Goal: Transaction & Acquisition: Purchase product/service

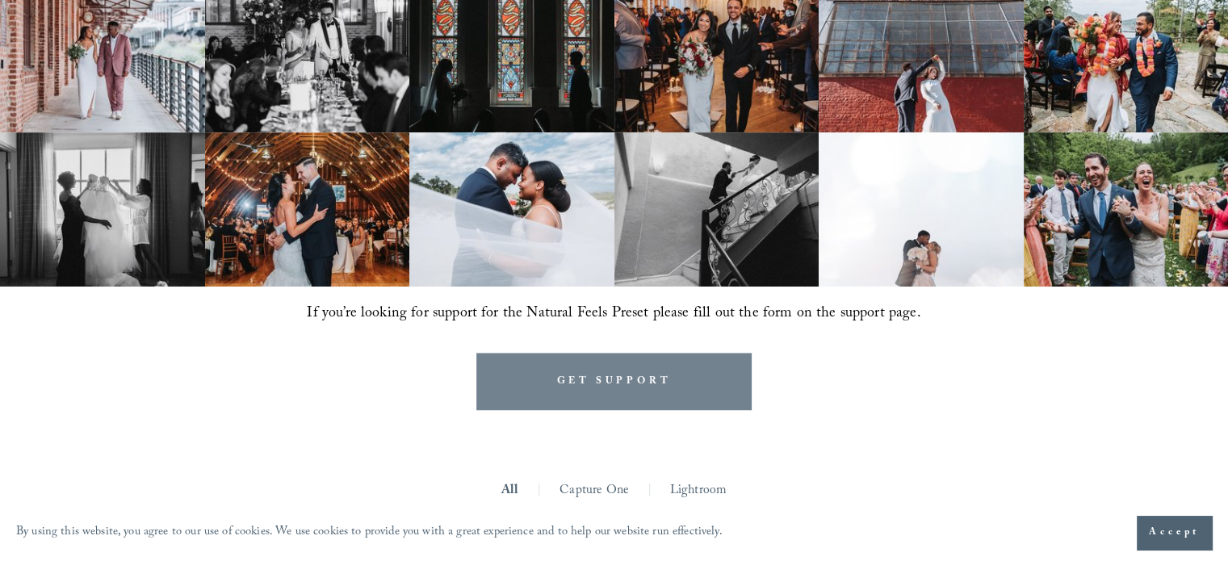
scroll to position [1131, 0]
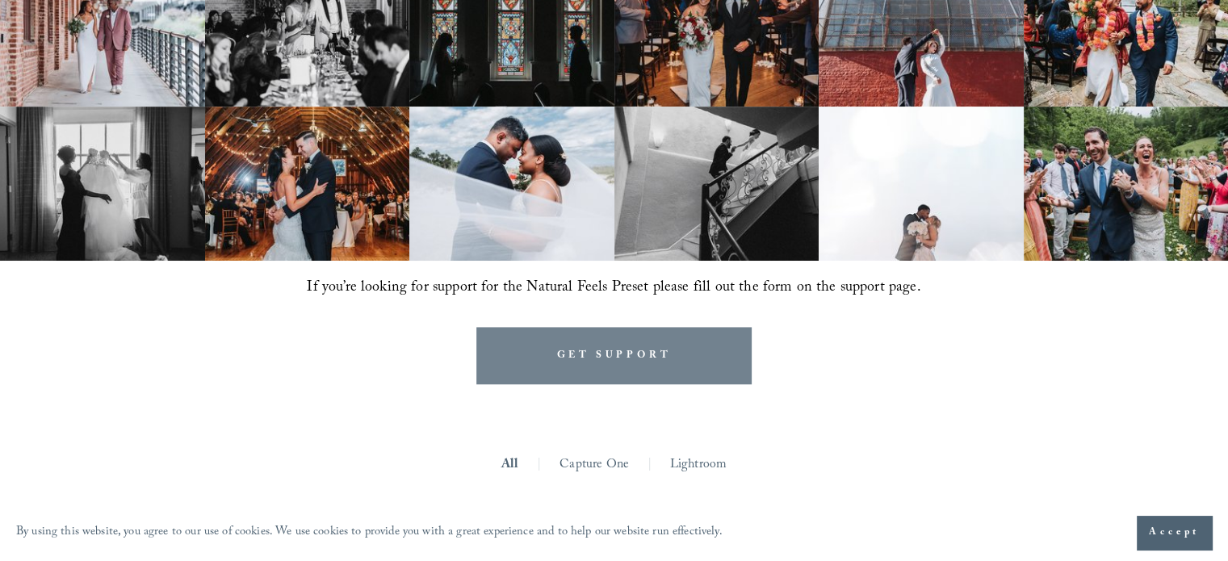
click at [674, 327] on link "GET SUPPORT" at bounding box center [614, 355] width 276 height 57
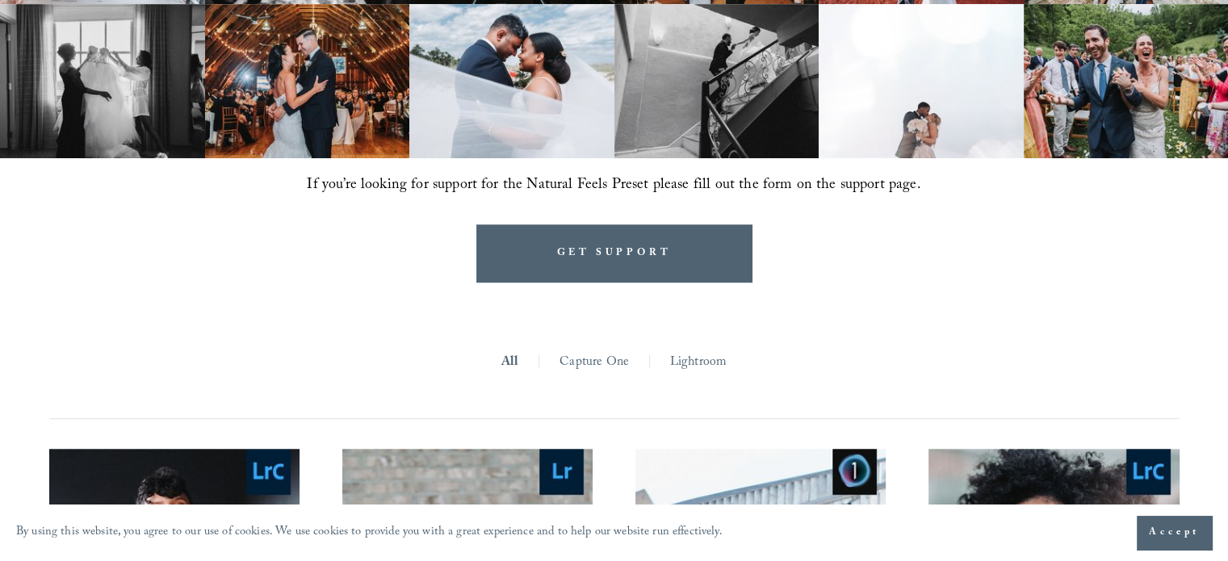
scroll to position [1373, 0]
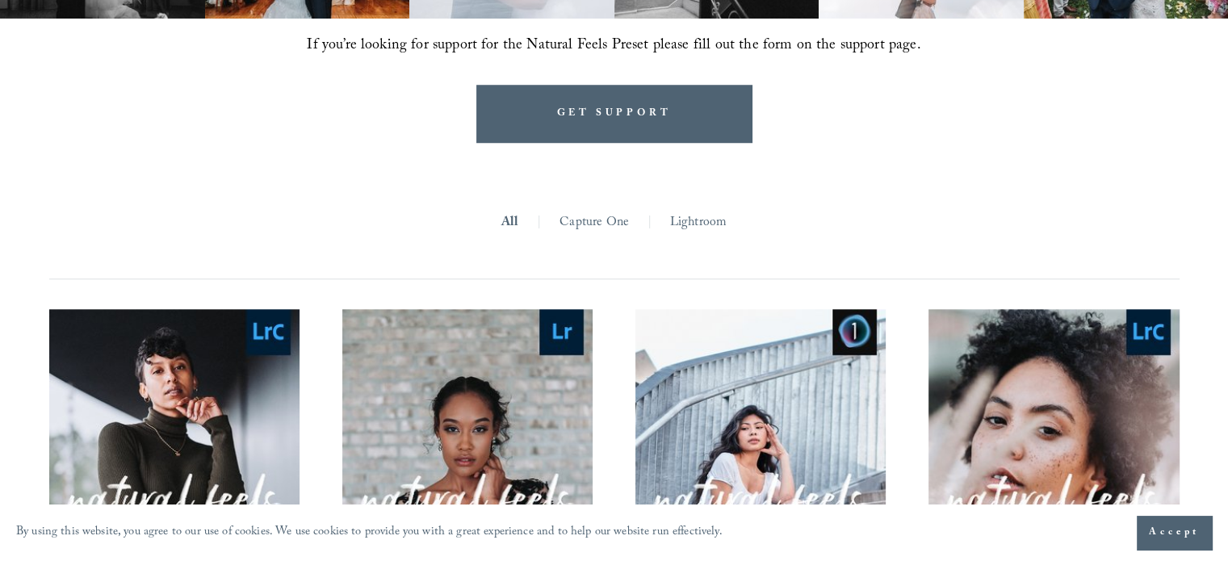
click at [682, 211] on link "Lightroom" at bounding box center [698, 223] width 57 height 25
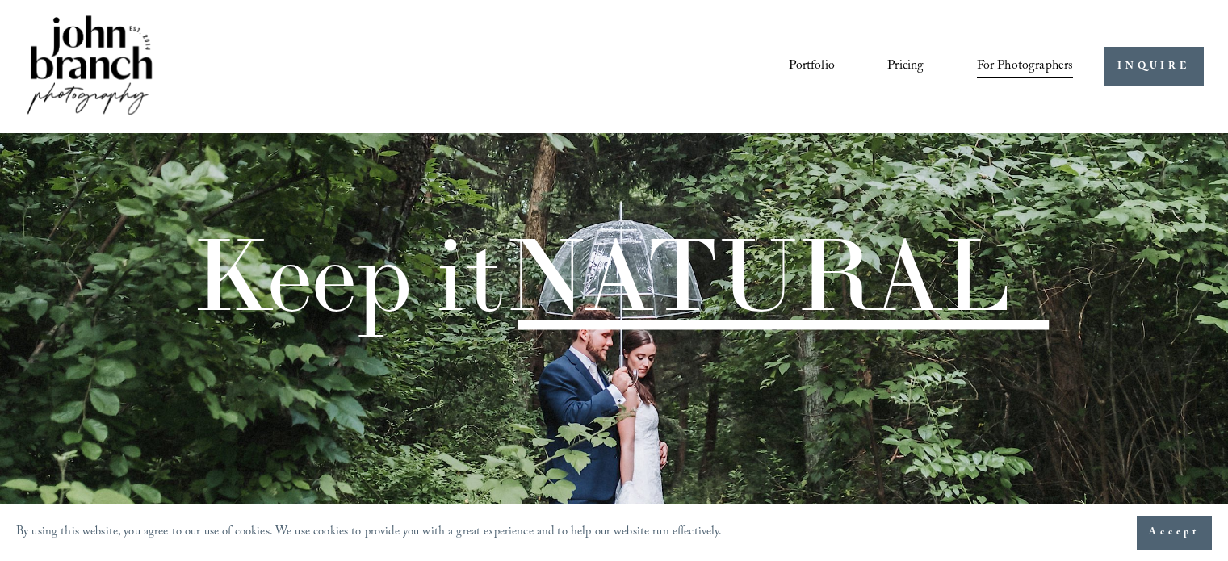
scroll to position [1425, 0]
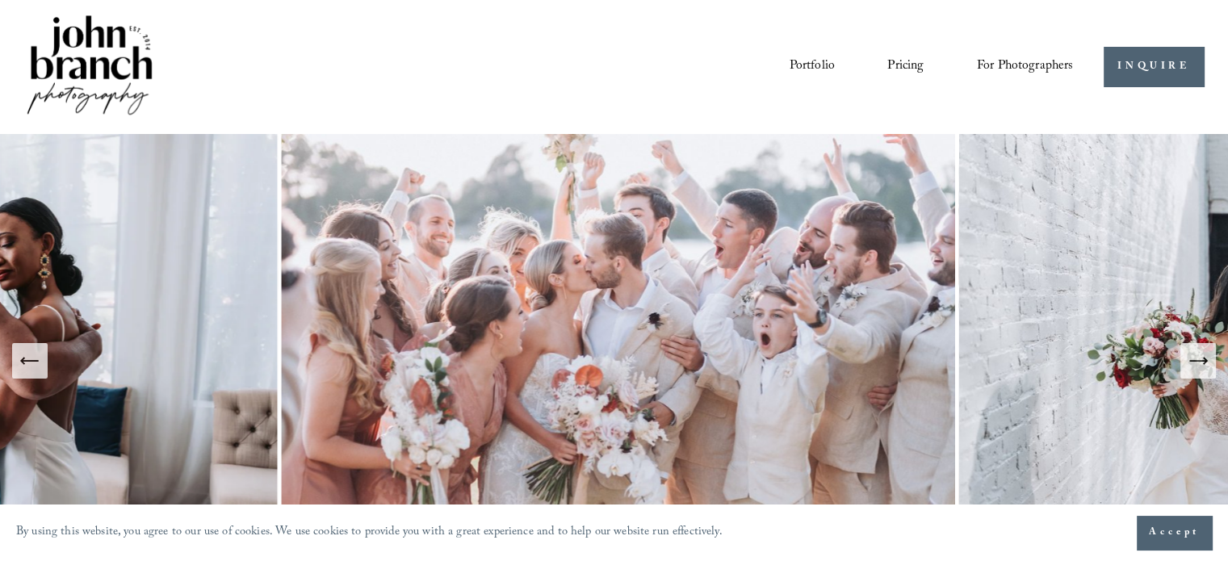
click at [0, 0] on span "Presets" at bounding box center [0, 0] width 0 height 0
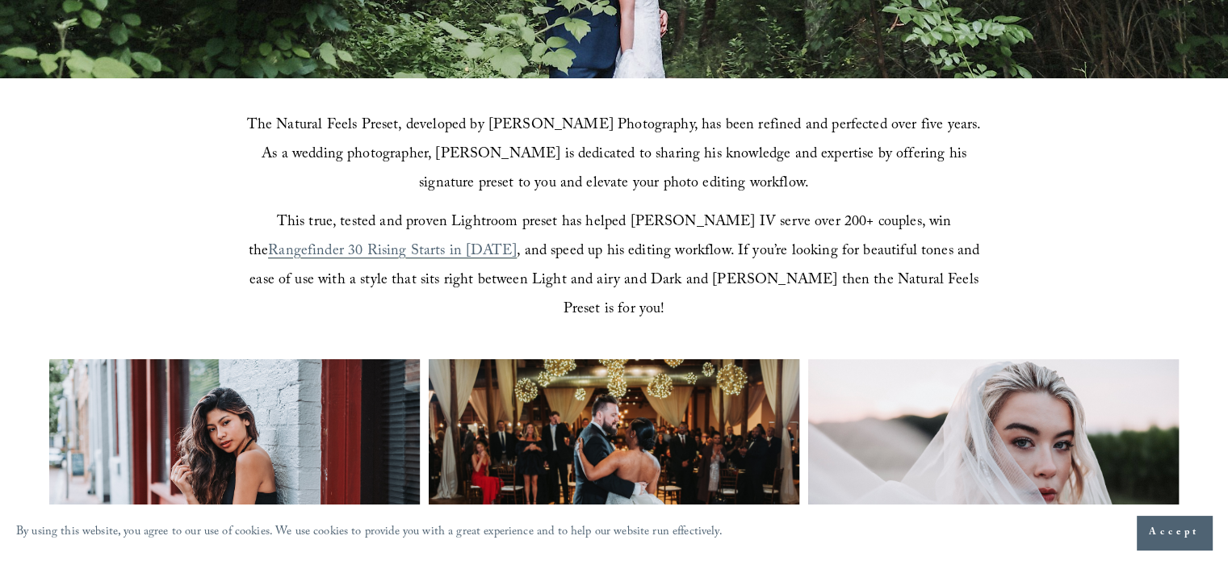
scroll to position [404, 0]
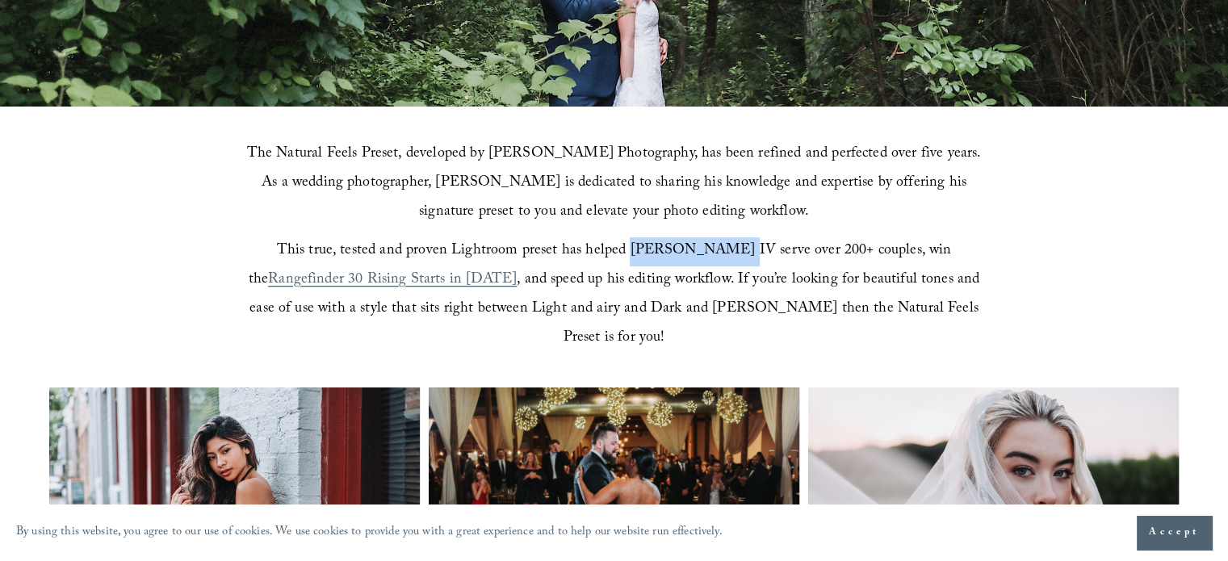
drag, startPoint x: 594, startPoint y: 256, endPoint x: 688, endPoint y: 246, distance: 94.2
click at [688, 246] on span "This true, tested and proven Lightroom preset has helped [PERSON_NAME] IV serve…" at bounding box center [602, 266] width 707 height 54
copy span "[PERSON_NAME] IV"
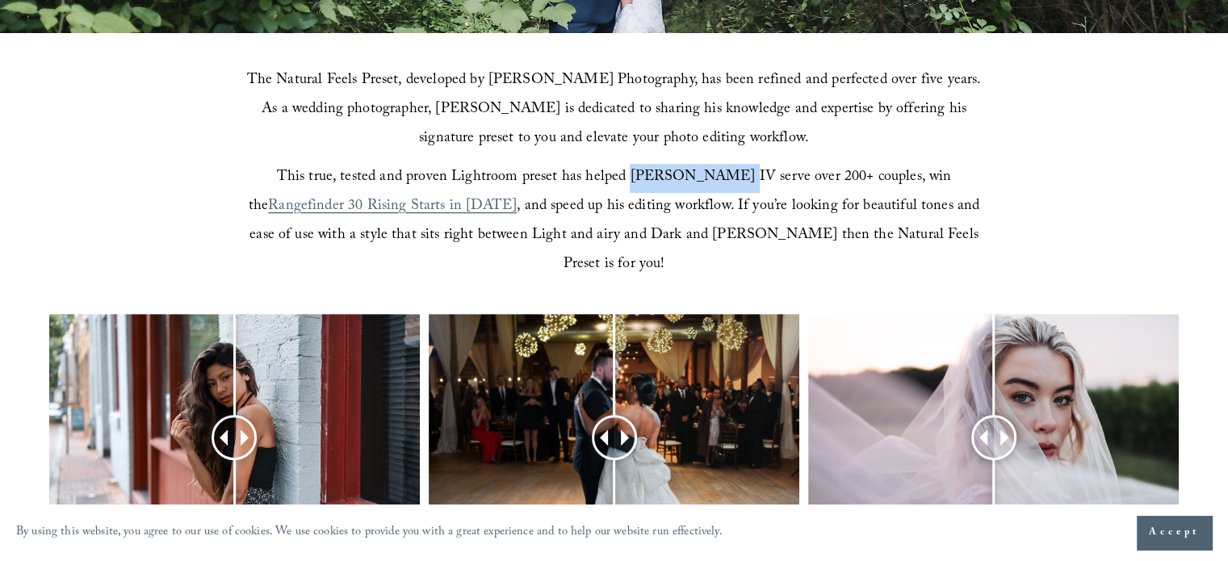
scroll to position [565, 0]
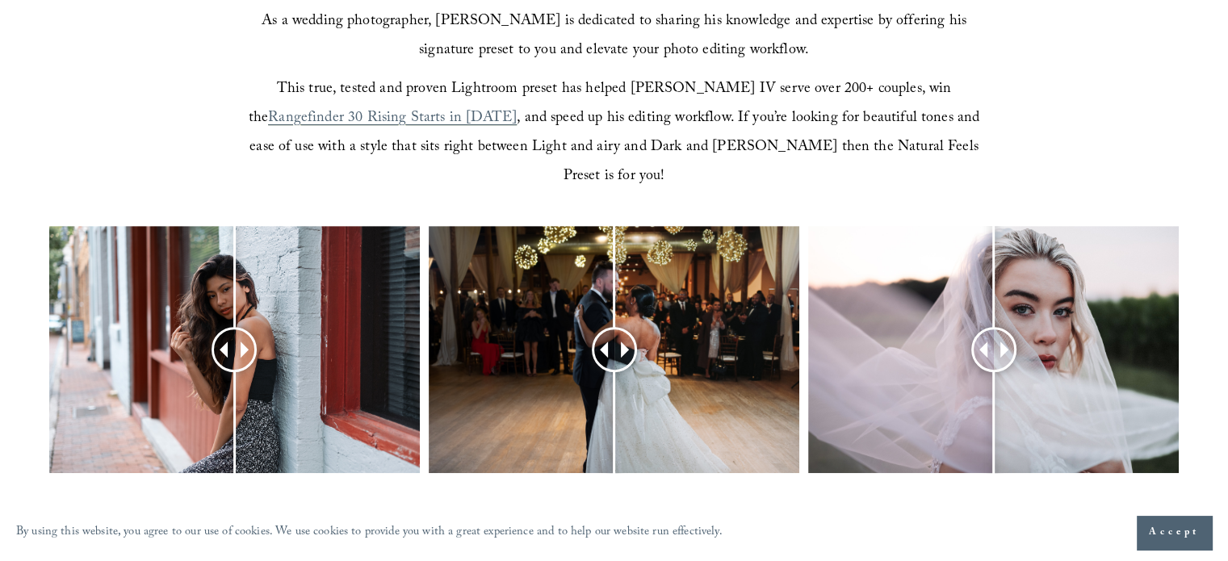
click at [811, 122] on span ", and speed up his editing workflow. If you’re looking for beautiful tones and …" at bounding box center [617, 148] width 734 height 83
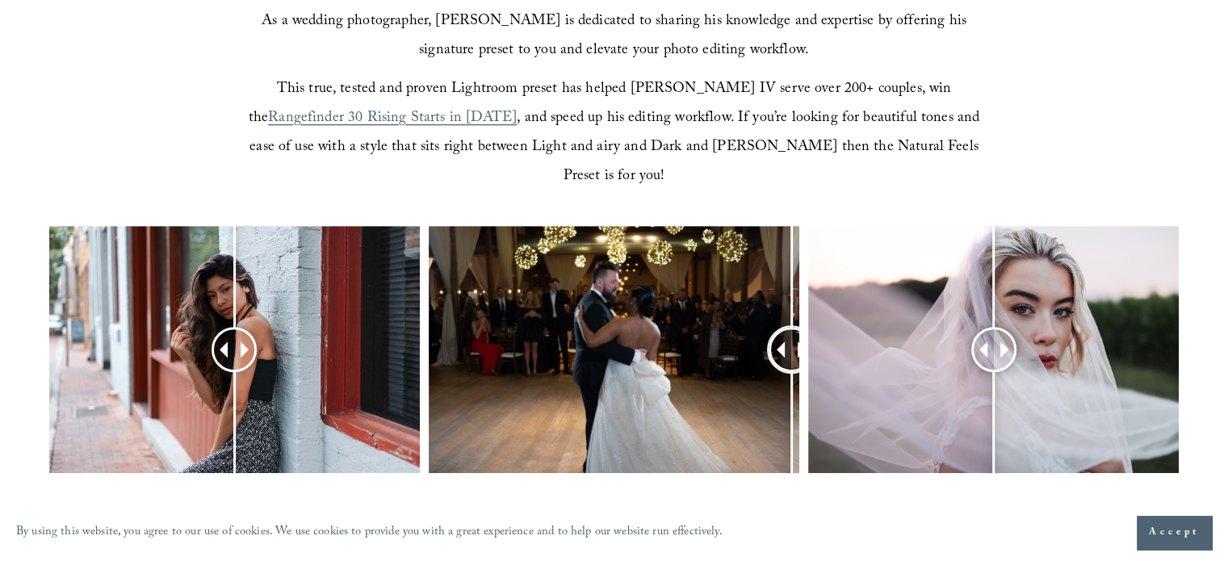
drag, startPoint x: 607, startPoint y: 325, endPoint x: 719, endPoint y: 324, distance: 111.4
click at [811, 317] on div at bounding box center [614, 371] width 1228 height 290
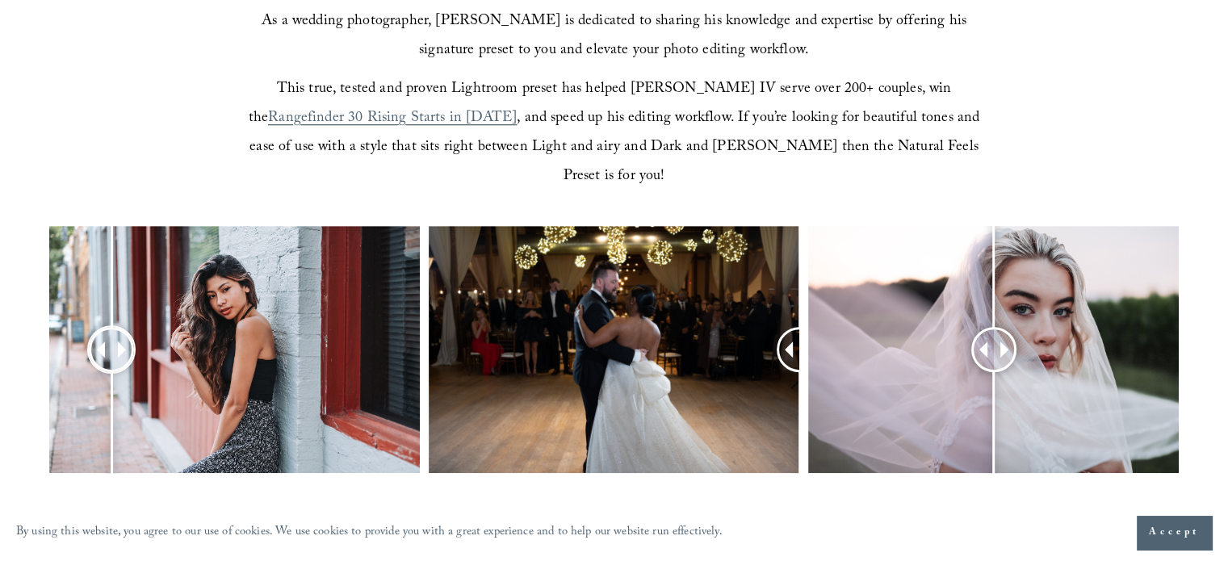
drag, startPoint x: 232, startPoint y: 319, endPoint x: 111, endPoint y: 350, distance: 124.4
click at [111, 350] on div at bounding box center [111, 349] width 40 height 40
